Goal: Check status: Check status

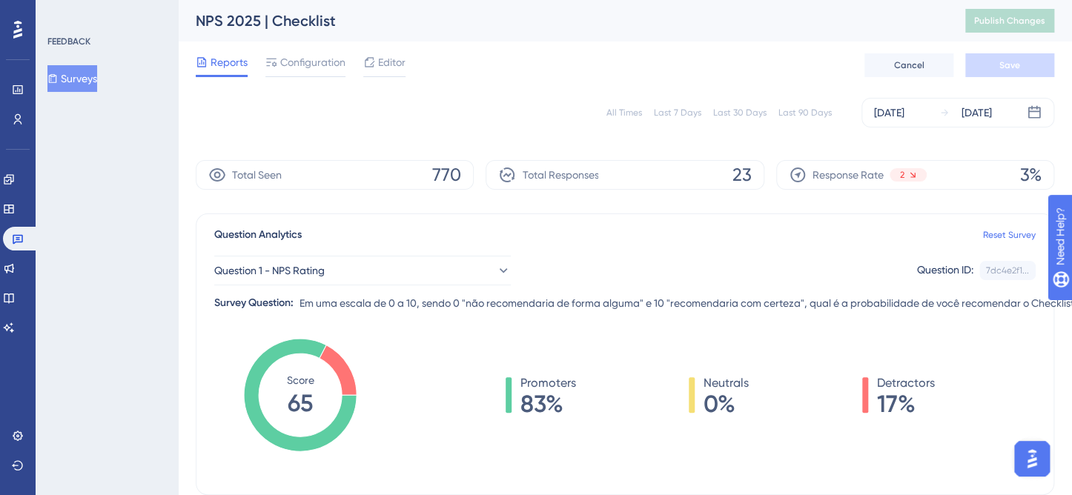
click at [88, 76] on button "Surveys" at bounding box center [72, 78] width 50 height 27
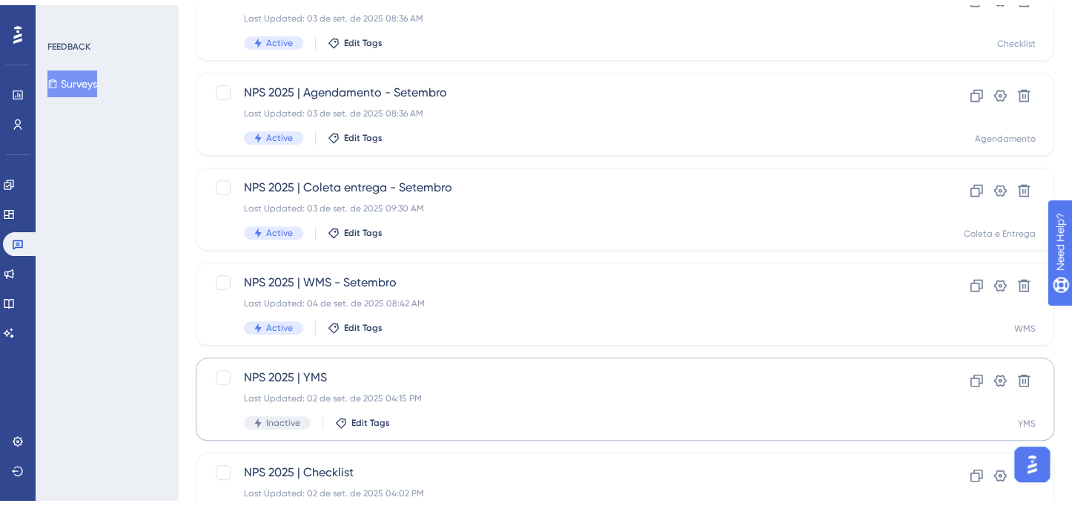
scroll to position [371, 0]
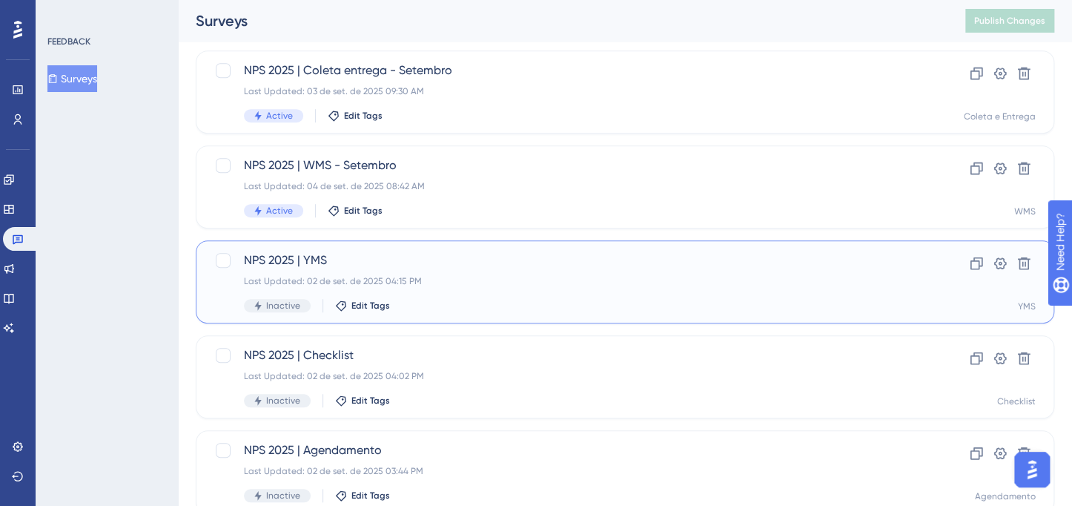
click at [570, 277] on div "Last Updated: 02 de set. de 2025 04:15 PM" at bounding box center [566, 281] width 644 height 12
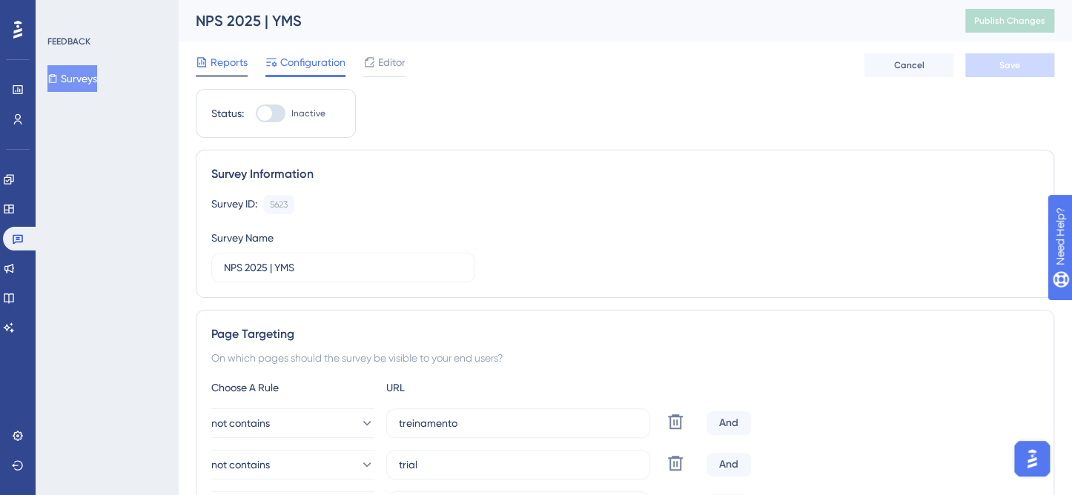
click at [220, 64] on span "Reports" at bounding box center [229, 62] width 37 height 18
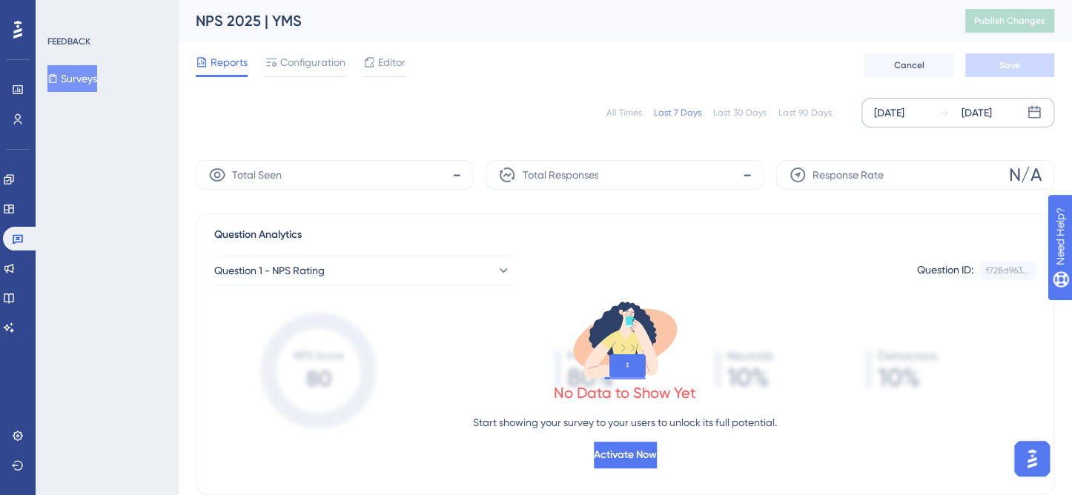
click at [905, 108] on div "[DATE]" at bounding box center [889, 113] width 30 height 18
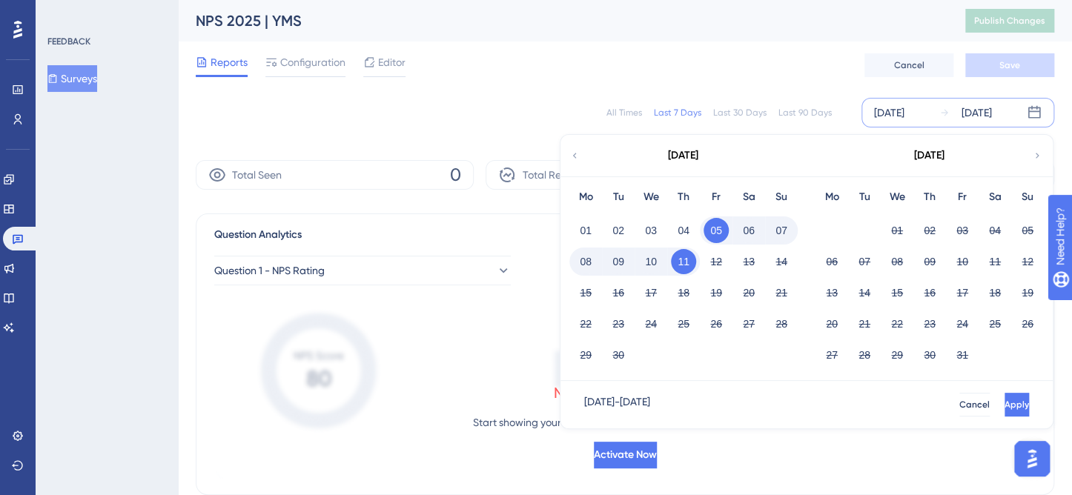
click at [578, 153] on icon at bounding box center [574, 155] width 10 height 13
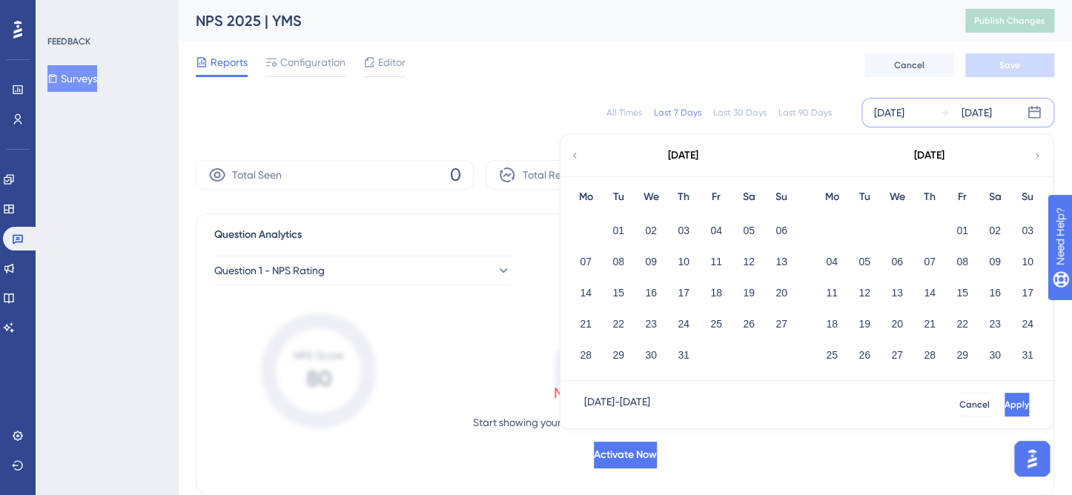
click at [576, 153] on icon at bounding box center [574, 155] width 10 height 13
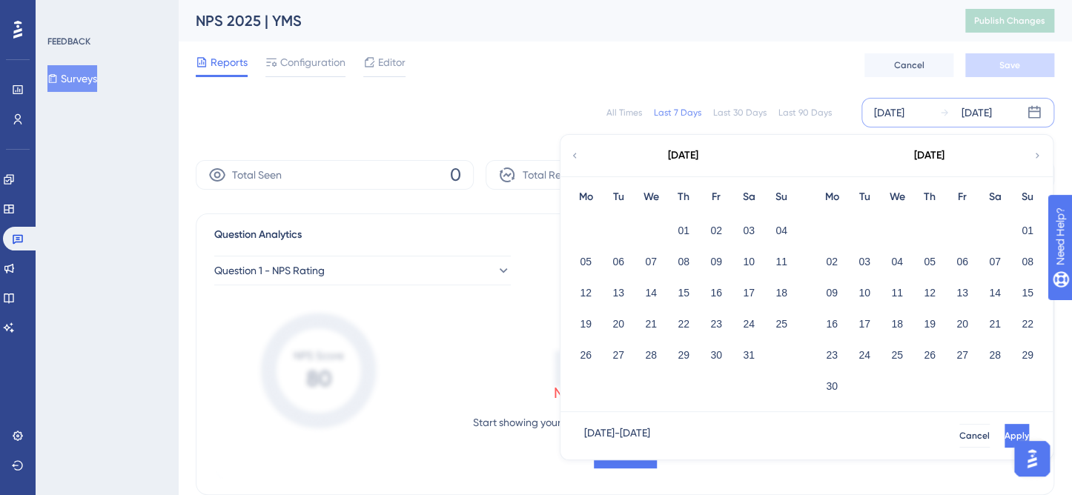
click at [1034, 151] on icon at bounding box center [1037, 155] width 10 height 13
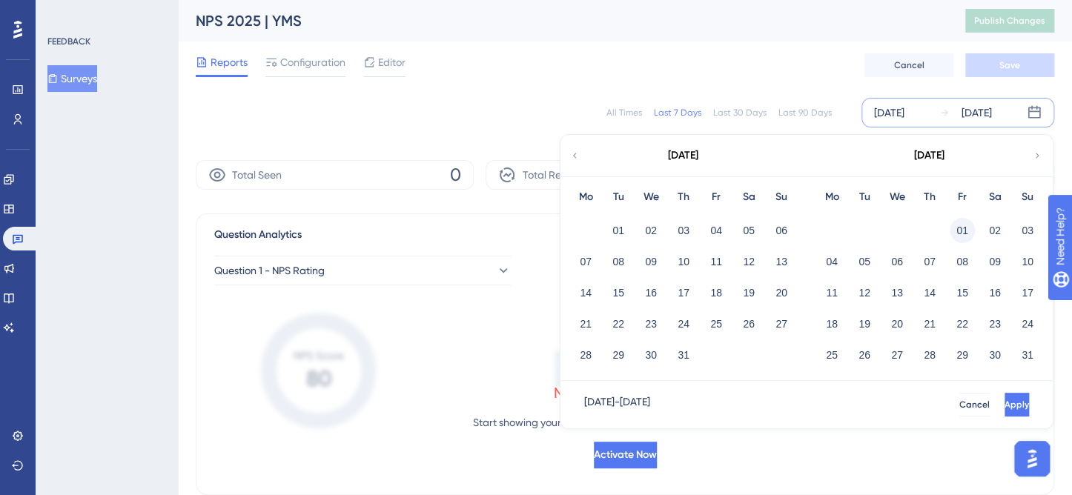
click at [970, 223] on button "01" at bounding box center [962, 230] width 25 height 25
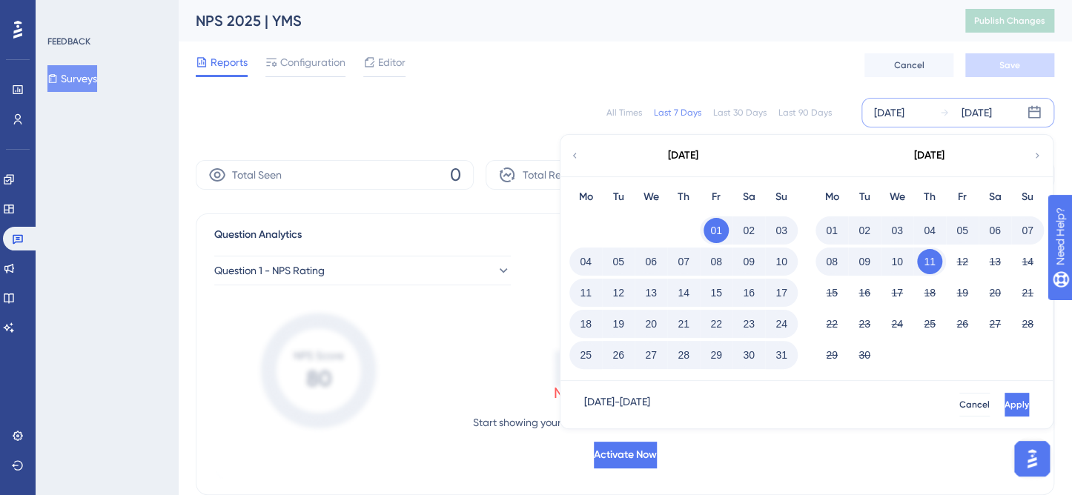
click at [784, 353] on button "31" at bounding box center [781, 355] width 25 height 25
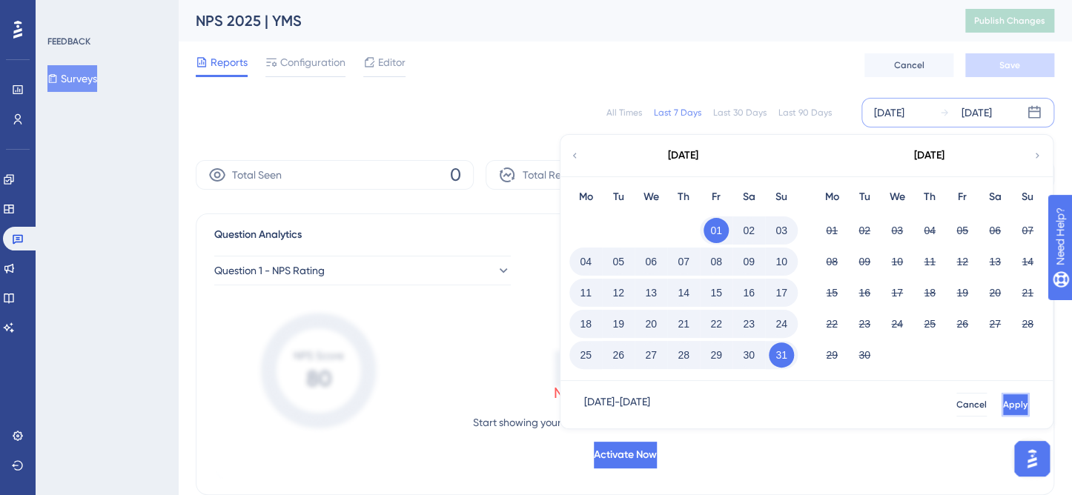
click at [1002, 396] on button "Apply" at bounding box center [1015, 405] width 27 height 24
